Goal: Task Accomplishment & Management: Use online tool/utility

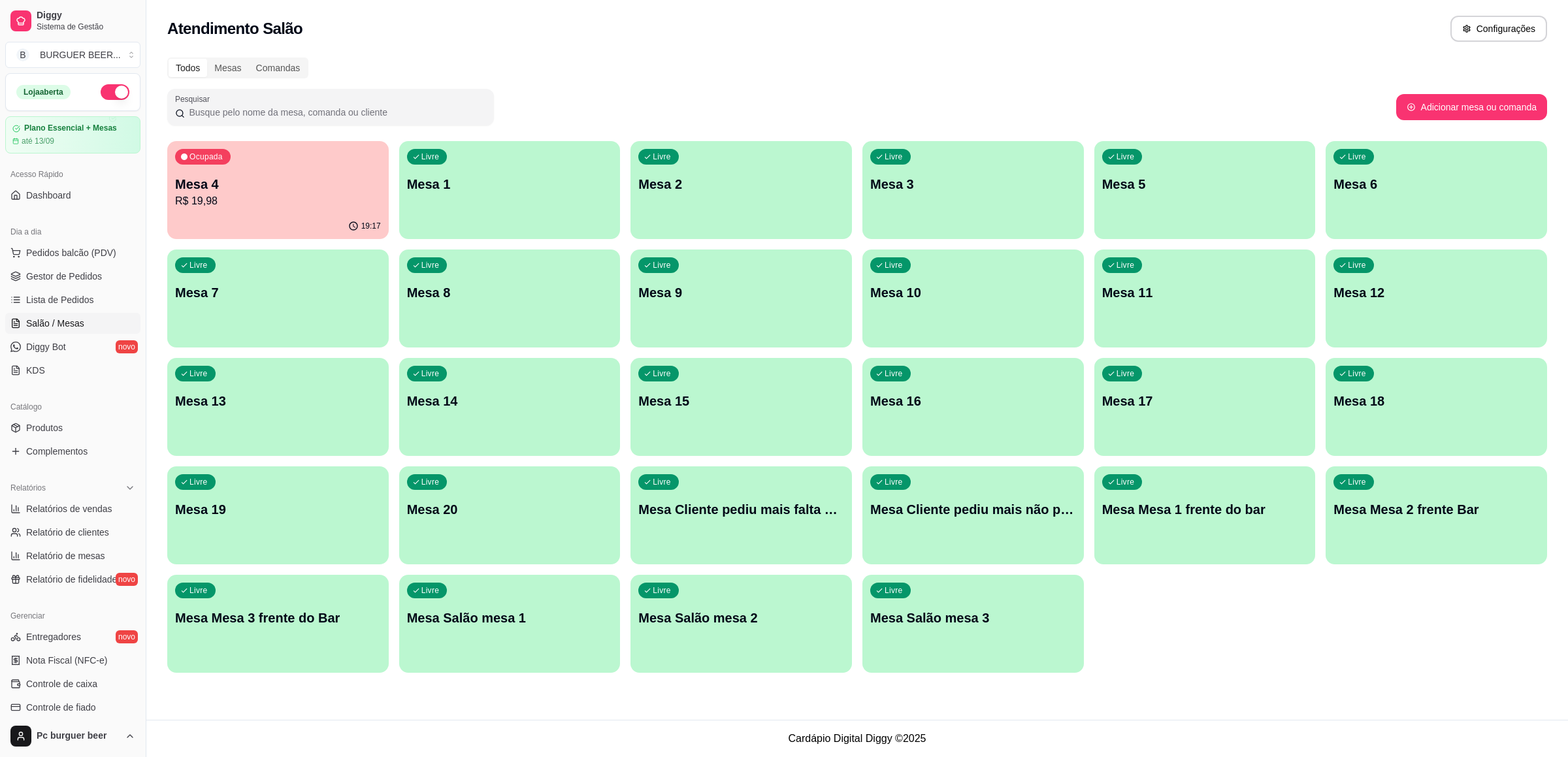
click at [273, 200] on p "R$ 19,98" at bounding box center [278, 201] width 206 height 15
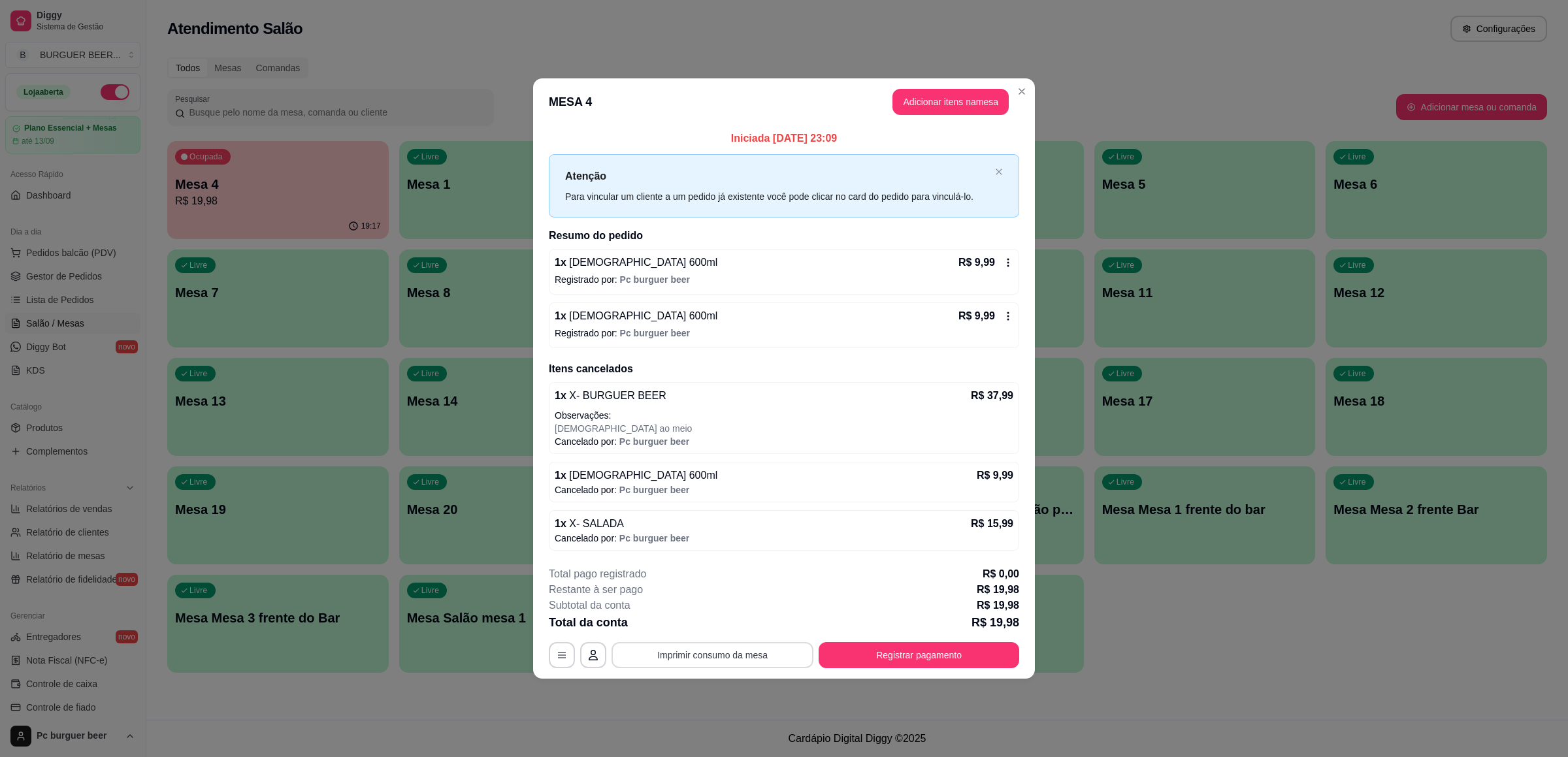
click at [682, 661] on button "Imprimir consumo da mesa" at bounding box center [712, 655] width 202 height 26
click at [724, 649] on button "Imprimir consumo da mesa" at bounding box center [713, 655] width 196 height 25
click at [908, 657] on button "Registrar pagamento" at bounding box center [918, 655] width 200 height 26
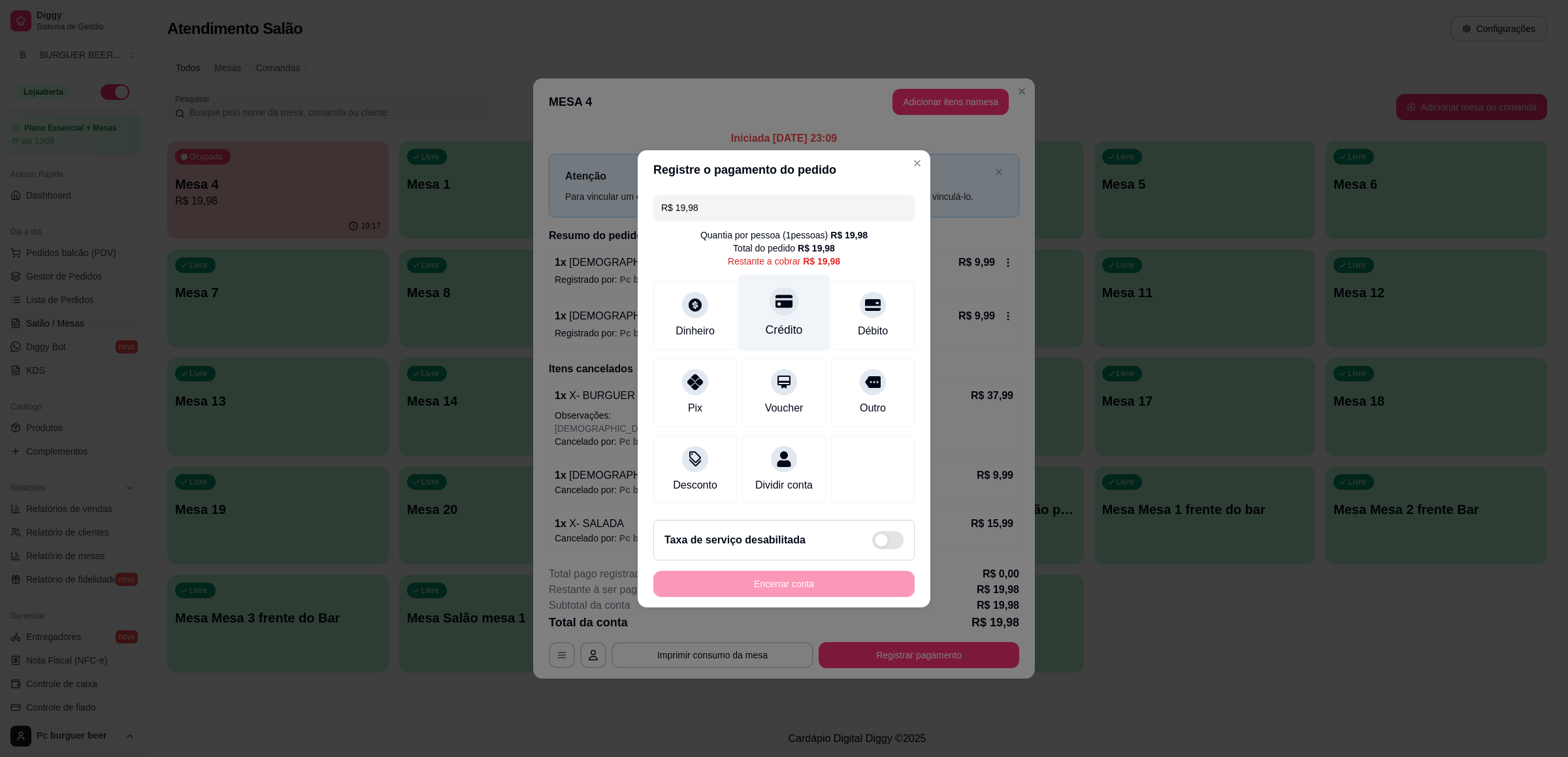
click at [782, 304] on div at bounding box center [783, 301] width 28 height 28
type input "R$ 0,00"
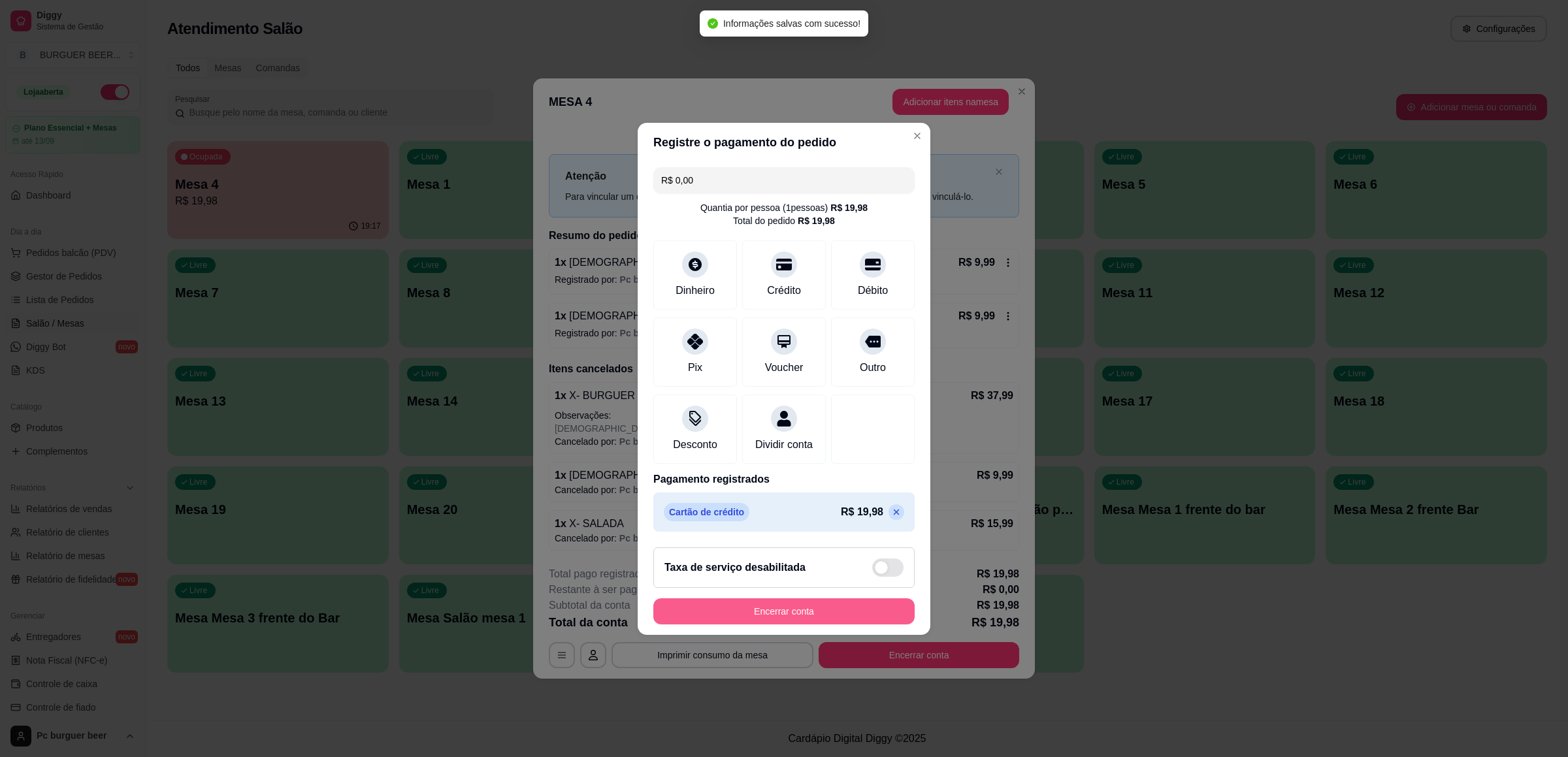
click at [782, 611] on button "Encerrar conta" at bounding box center [784, 611] width 261 height 26
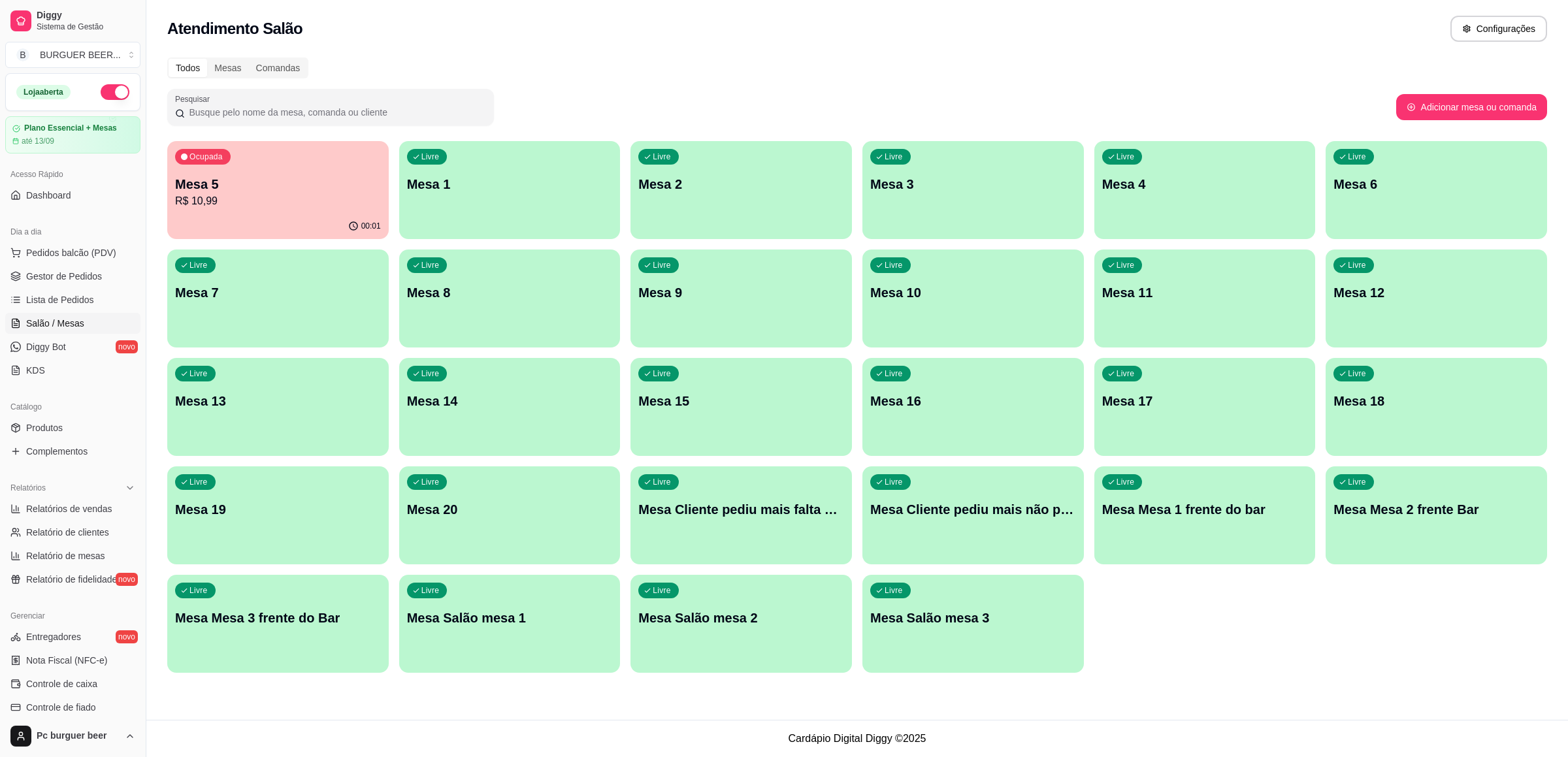
click at [227, 164] on div "Ocupada Mesa 5 R$ 10,99" at bounding box center [278, 177] width 221 height 72
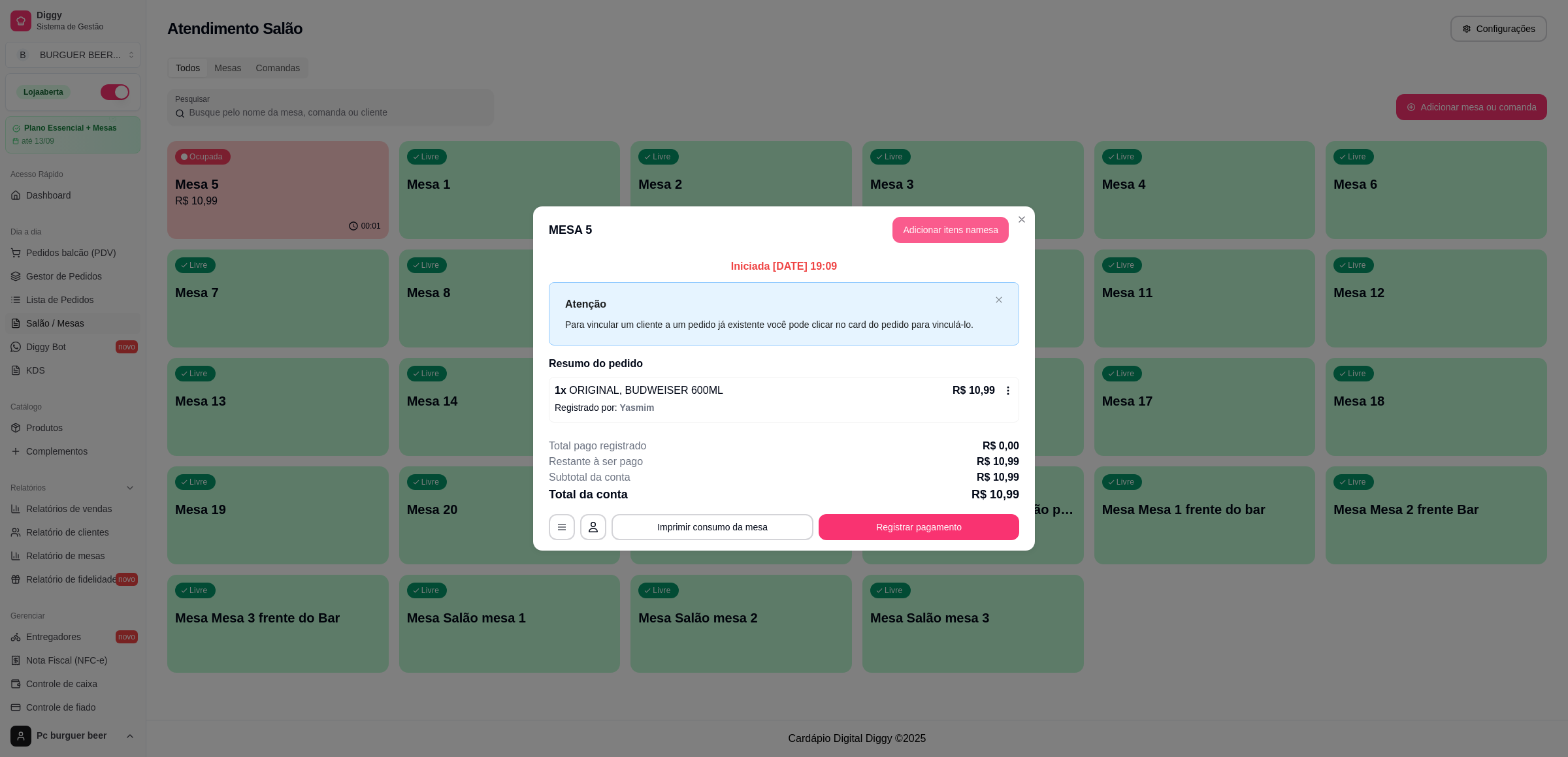
click at [961, 231] on button "Adicionar itens na mesa" at bounding box center [950, 230] width 116 height 26
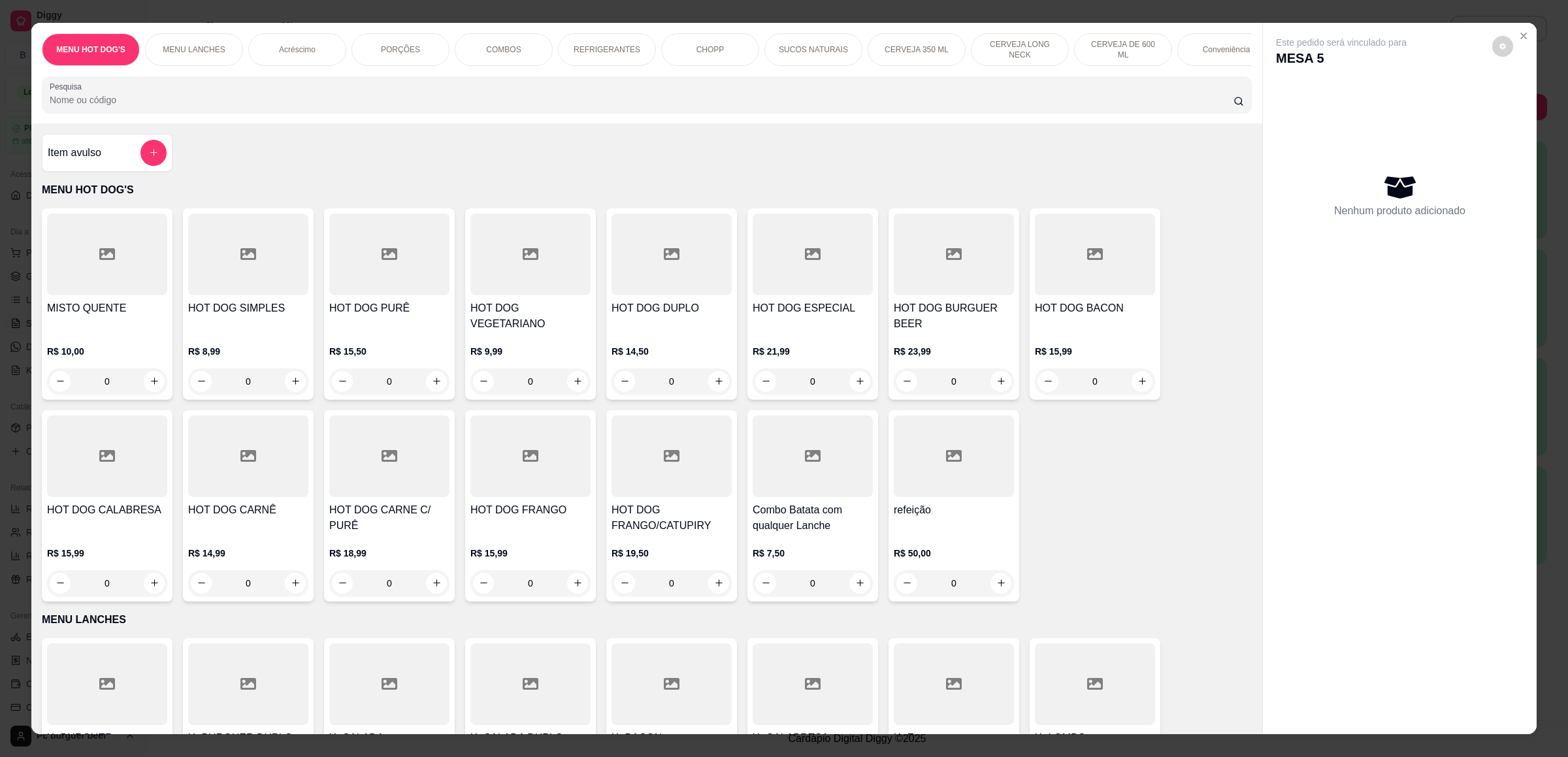
click at [1112, 46] on p "CERVEJA DE 600 ML" at bounding box center [1123, 49] width 76 height 21
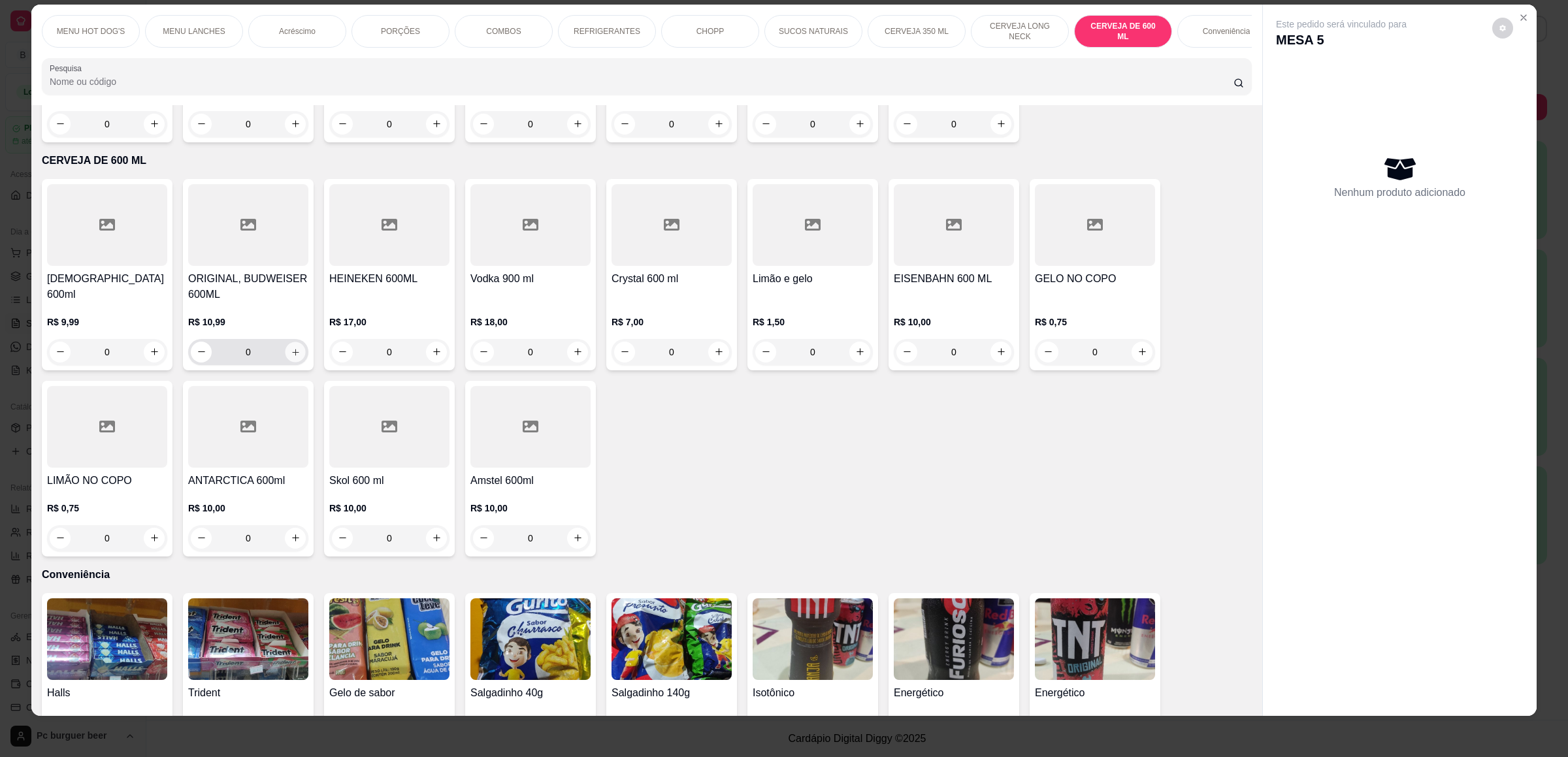
click at [291, 348] on icon "increase-product-quantity" at bounding box center [296, 352] width 10 height 10
type input "1"
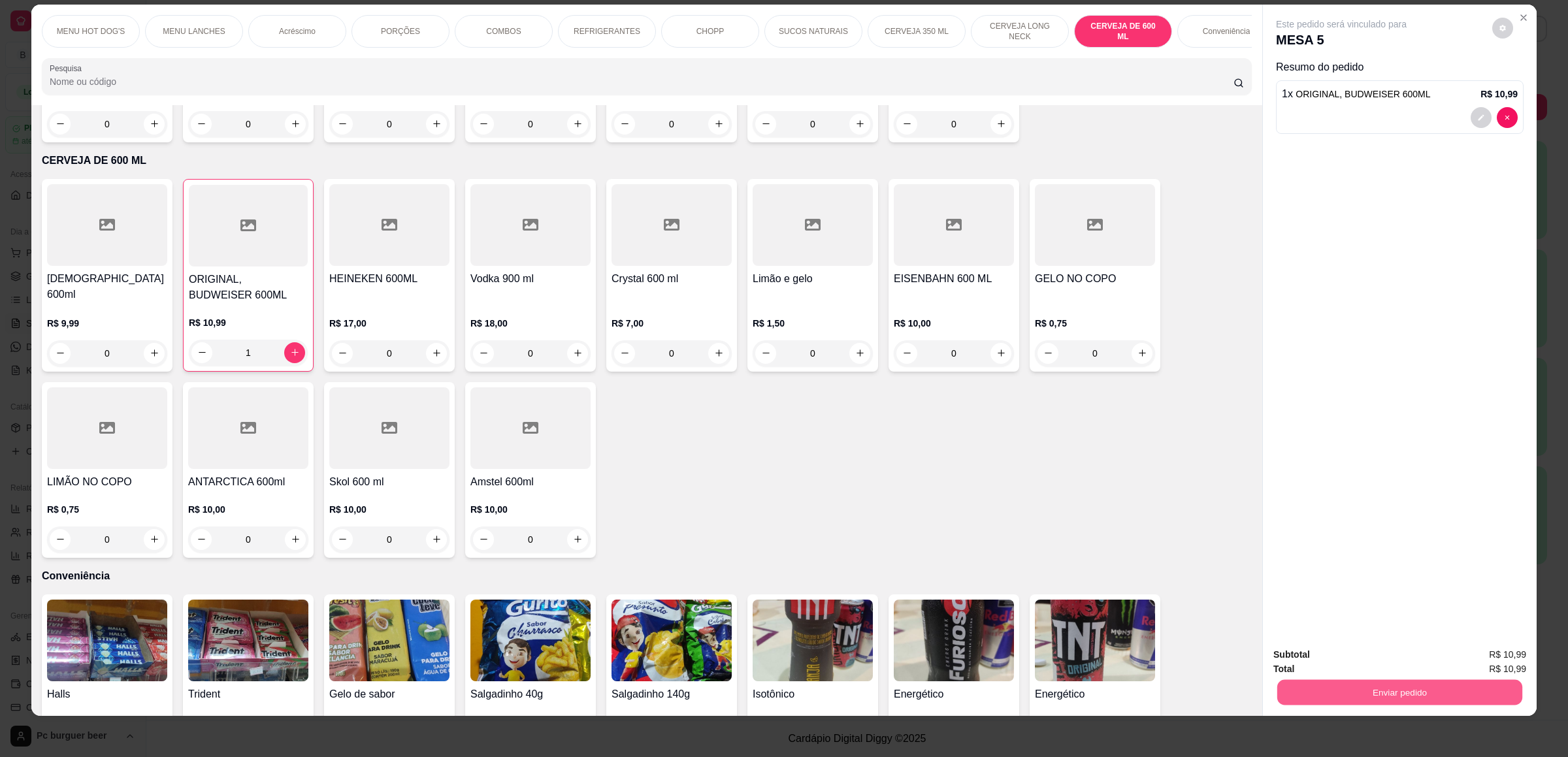
click at [1378, 693] on button "Enviar pedido" at bounding box center [1400, 693] width 245 height 25
click at [1372, 659] on button "Não registrar e enviar pedido" at bounding box center [1355, 660] width 136 height 25
